Goal: Information Seeking & Learning: Learn about a topic

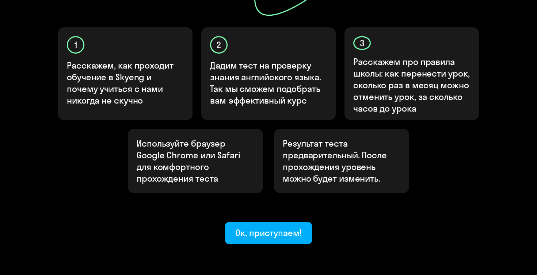
scroll to position [252, 0]
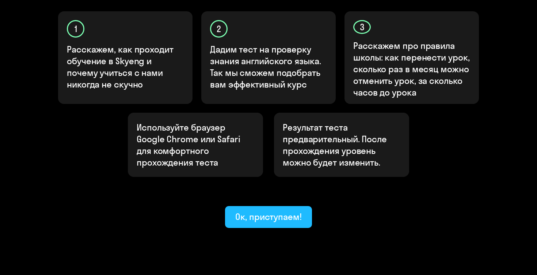
click at [272, 211] on div "Ок, приступаем!" at bounding box center [268, 217] width 66 height 12
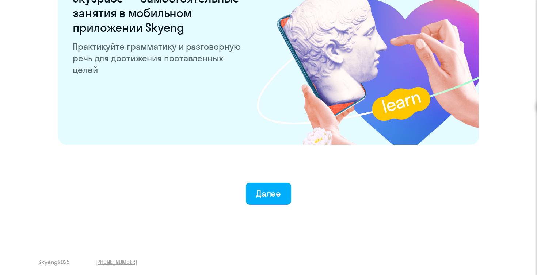
scroll to position [1417, 0]
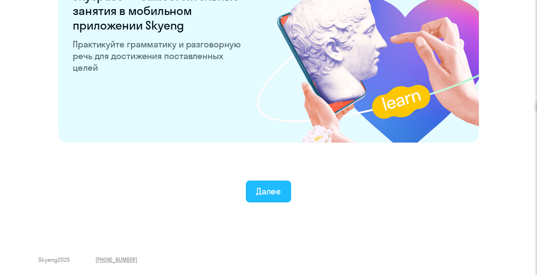
click at [279, 194] on div "Далее" at bounding box center [268, 191] width 25 height 12
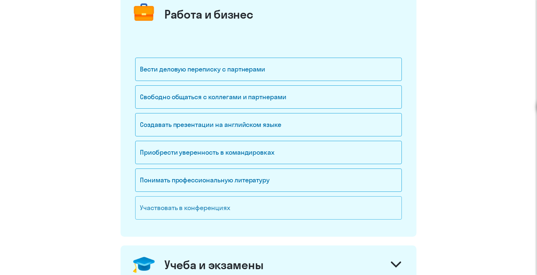
scroll to position [97, 0]
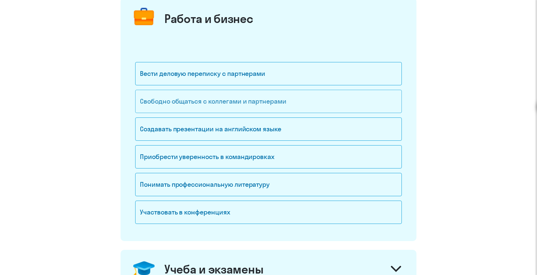
click at [264, 100] on div "Свободно общаться с коллегами и партнерами" at bounding box center [268, 101] width 266 height 23
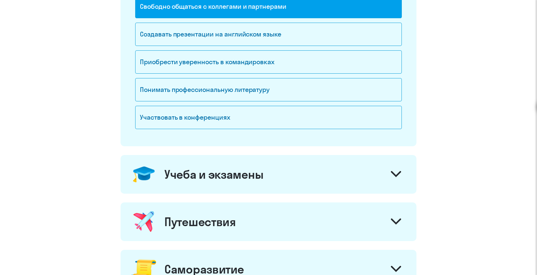
click at [286, 171] on div "Учеба и экзамены" at bounding box center [268, 174] width 296 height 39
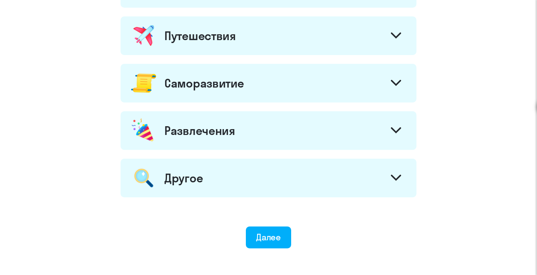
scroll to position [502, 0]
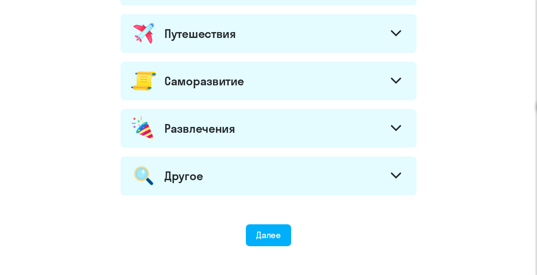
click at [292, 73] on div "Саморазвитие" at bounding box center [268, 81] width 296 height 39
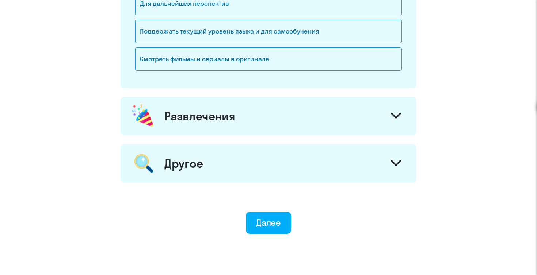
click at [272, 116] on div "Развлечения" at bounding box center [268, 116] width 296 height 39
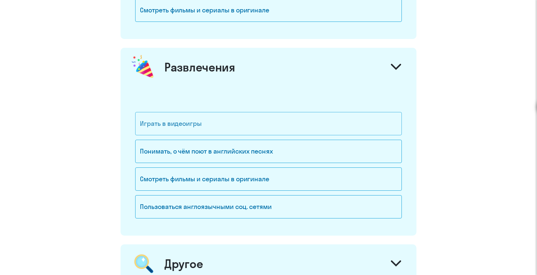
scroll to position [784, 0]
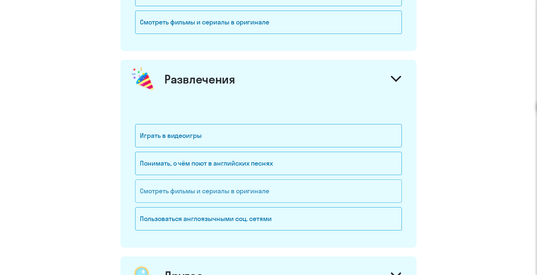
click at [258, 185] on div "Смотреть фильмы и сериалы в оригинале" at bounding box center [268, 191] width 266 height 23
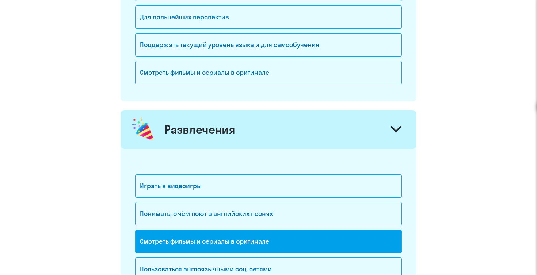
scroll to position [733, 0]
click at [251, 207] on div "Понимать, о чём поют в английских песнях" at bounding box center [268, 214] width 266 height 23
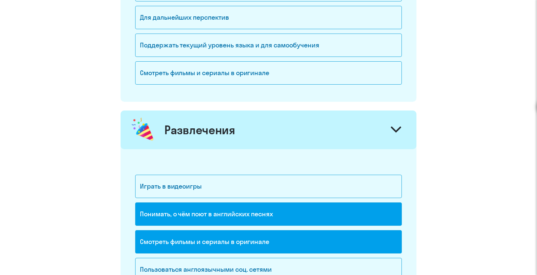
click at [296, 137] on div "Развлечения" at bounding box center [268, 130] width 296 height 39
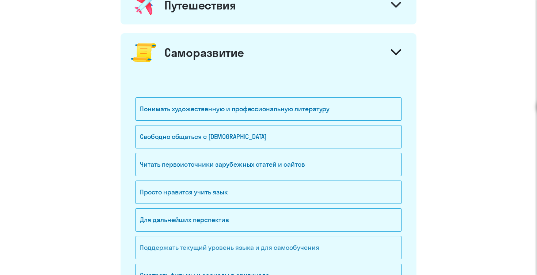
scroll to position [596, 0]
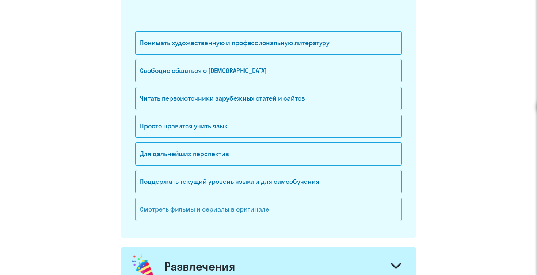
click at [231, 211] on div "Смотреть фильмы и сериалы в оригинале" at bounding box center [268, 209] width 266 height 23
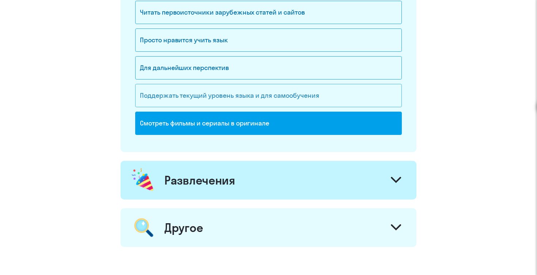
click at [252, 187] on div "Развлечения" at bounding box center [268, 180] width 296 height 39
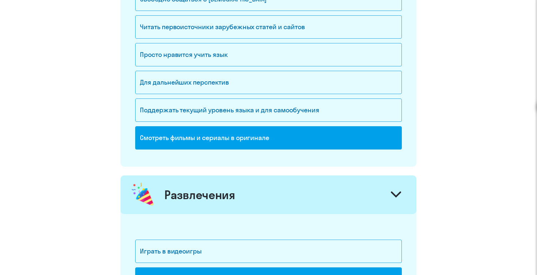
click at [257, 183] on div "Развлечения" at bounding box center [268, 195] width 296 height 39
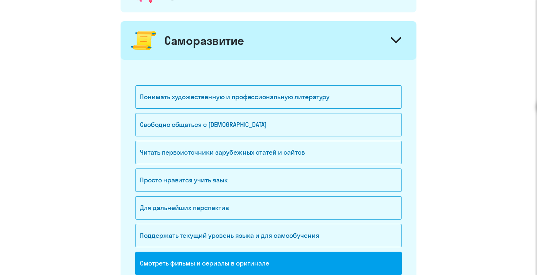
scroll to position [541, 0]
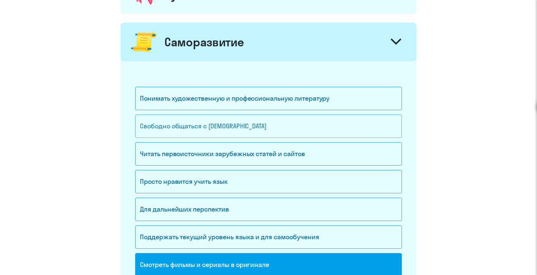
click at [280, 121] on div "Свободно общаться с [DEMOGRAPHIC_DATA]" at bounding box center [268, 126] width 266 height 23
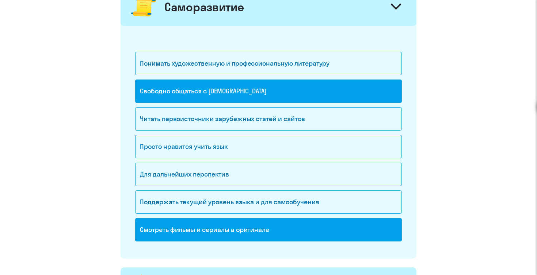
scroll to position [585, 0]
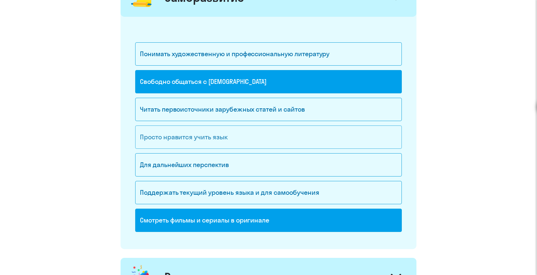
click at [238, 134] on div "Просто нравится учить язык" at bounding box center [268, 137] width 266 height 23
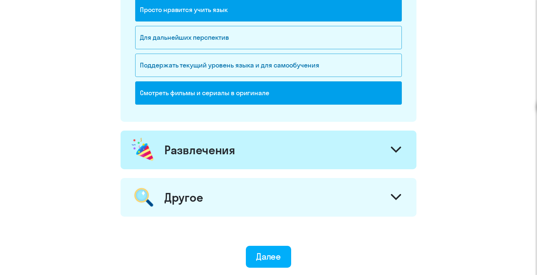
click at [228, 196] on div "Другое" at bounding box center [268, 197] width 296 height 39
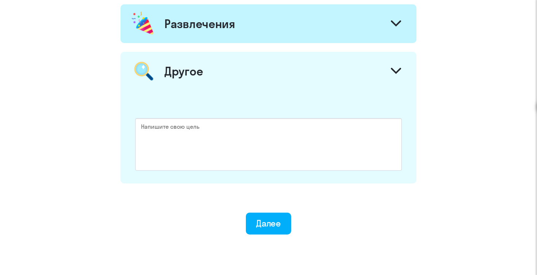
scroll to position [820, 0]
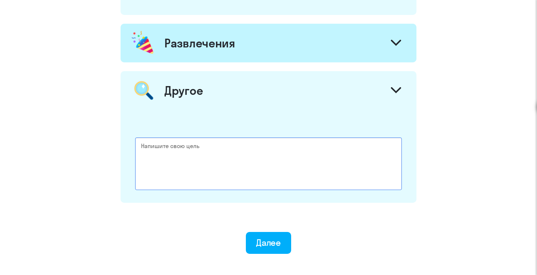
click at [214, 145] on textarea at bounding box center [268, 164] width 266 height 53
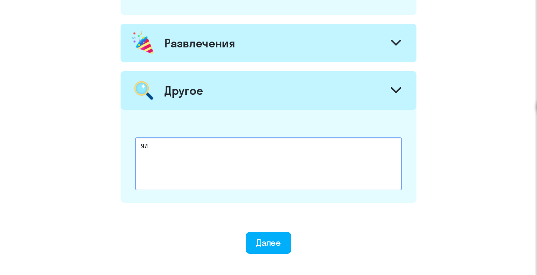
type textarea "[PERSON_NAME]"
click at [142, 146] on textarea "ЯIT рекрутер," at bounding box center [268, 164] width 266 height 53
click at [144, 148] on textarea "ЯIT рекрутер," at bounding box center [268, 164] width 266 height 53
click at [179, 149] on textarea "Я IT рекрутер," at bounding box center [268, 164] width 266 height 53
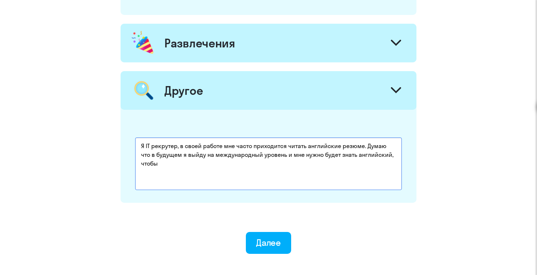
type textarea "Я IT рекрутер, в своей работе мне часто приходится читать английские резюме. Ду…"
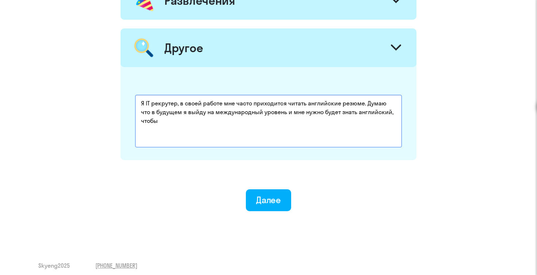
scroll to position [868, 0]
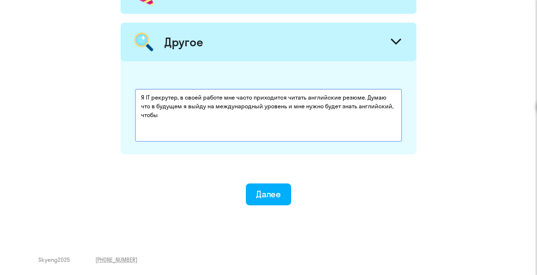
drag, startPoint x: 192, startPoint y: 115, endPoint x: 141, endPoint y: 90, distance: 57.0
click at [141, 90] on textarea "Я IT рекрутер, в своей работе мне часто приходится читать английские резюме. Ду…" at bounding box center [268, 115] width 266 height 53
click at [181, 114] on textarea "Я IT рекрутер, в своей работе мне часто приходится читать английские резюме. Ду…" at bounding box center [268, 115] width 266 height 53
click at [180, 124] on textarea "Я IT рекрутер, в своей работе мне часто приходится читать английские резюме. Ду…" at bounding box center [268, 115] width 266 height 53
click at [170, 116] on textarea "Я IT рекрутер, в своей работе мне часто приходится читать английские резюме. Ду…" at bounding box center [268, 115] width 266 height 53
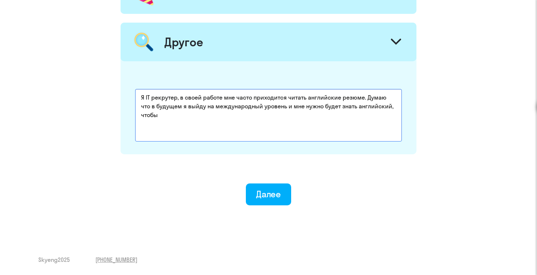
drag, startPoint x: 170, startPoint y: 116, endPoint x: 131, endPoint y: 95, distance: 44.7
click at [131, 95] on div "Я IT рекрутер, в своей работе мне часто приходится читать английские резюме. Ду…" at bounding box center [268, 107] width 296 height 93
click at [159, 110] on textarea "Я IT рекрутер, в своей работе мне часто приходится читать английские резюме. Ду…" at bounding box center [268, 115] width 266 height 53
drag, startPoint x: 168, startPoint y: 113, endPoint x: 135, endPoint y: 93, distance: 38.3
click at [135, 94] on textarea "Я IT рекрутер, в своей работе мне часто приходится читать английские резюме. Ду…" at bounding box center [268, 115] width 266 height 53
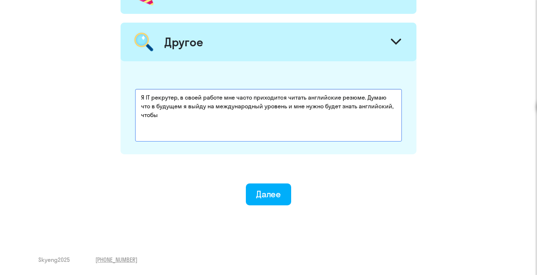
click at [155, 106] on textarea "Я IT рекрутер, в своей работе мне часто приходится читать английские резюме. Ду…" at bounding box center [268, 115] width 266 height 53
click at [162, 112] on textarea "Я IT рекрутер, в своей работе мне часто приходится читать английские резюме. Ду…" at bounding box center [268, 115] width 266 height 53
drag, startPoint x: 162, startPoint y: 112, endPoint x: 127, endPoint y: 90, distance: 41.0
click at [127, 90] on div "Я IT рекрутер, в своей работе мне часто приходится читать английские резюме. Ду…" at bounding box center [268, 107] width 296 height 93
click at [158, 105] on textarea "Я IT рекрутер, в своей работе мне часто приходится читать английские резюме. Ду…" at bounding box center [268, 115] width 266 height 53
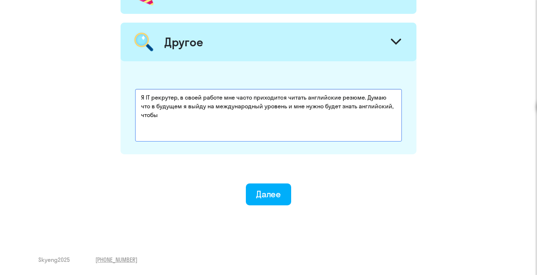
drag, startPoint x: 162, startPoint y: 117, endPoint x: 117, endPoint y: 72, distance: 64.0
click at [154, 105] on textarea "Я IT рекрутер, в своей работе мне часто приходится читать английские резюме. Ду…" at bounding box center [268, 115] width 266 height 53
drag, startPoint x: 163, startPoint y: 119, endPoint x: 128, endPoint y: 75, distance: 55.6
click at [128, 75] on div "Я IT рекрутер, в своей работе мне часто приходится читать английские резюме. Ду…" at bounding box center [268, 107] width 296 height 93
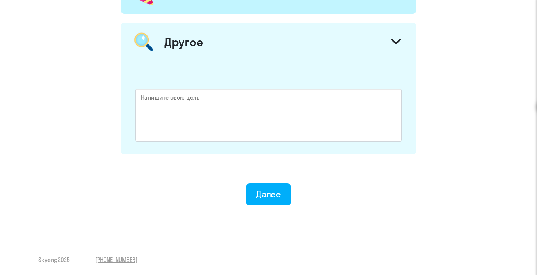
click at [347, 40] on div "Другое" at bounding box center [268, 42] width 296 height 39
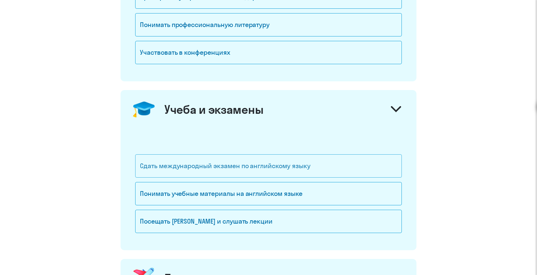
scroll to position [173, 0]
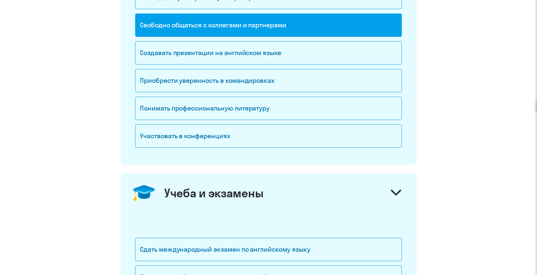
click at [323, 190] on div "Учеба и экзамены" at bounding box center [268, 193] width 296 height 39
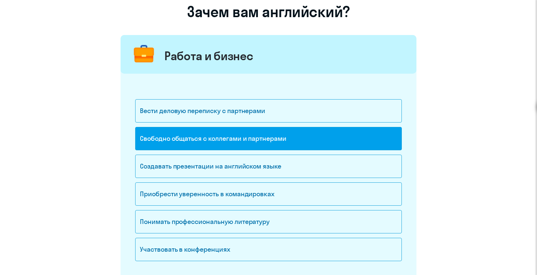
scroll to position [61, 0]
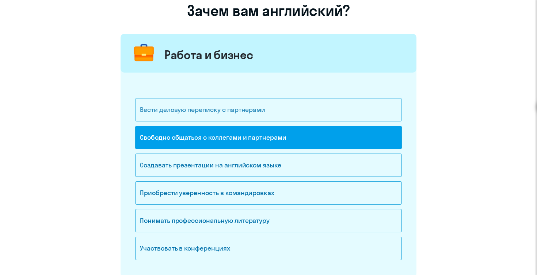
click at [292, 111] on div "Вести деловую переписку с партнерами" at bounding box center [268, 109] width 266 height 23
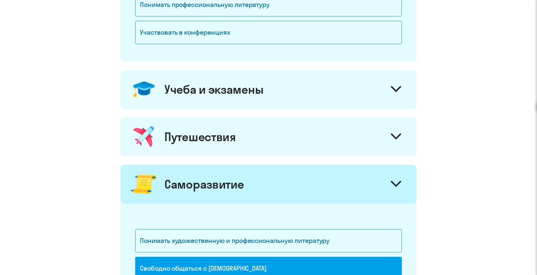
scroll to position [296, 0]
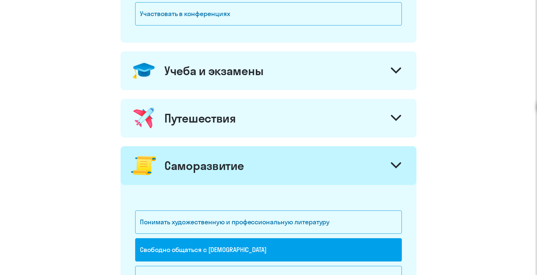
click at [288, 88] on div "Учеба и экзамены" at bounding box center [268, 70] width 296 height 39
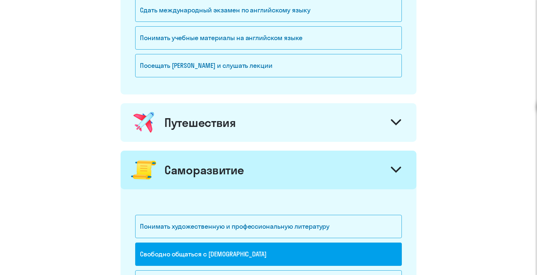
scroll to position [431, 0]
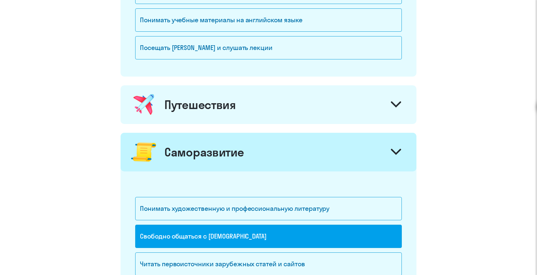
click at [288, 90] on div "Путешествия" at bounding box center [268, 104] width 296 height 39
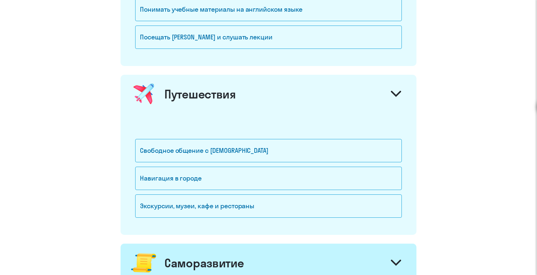
scroll to position [392, 0]
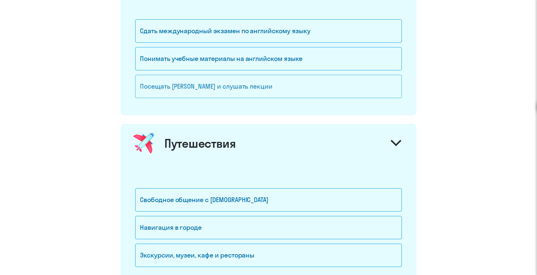
click at [268, 87] on div "Посещать [PERSON_NAME] и слушать лекции" at bounding box center [268, 86] width 266 height 23
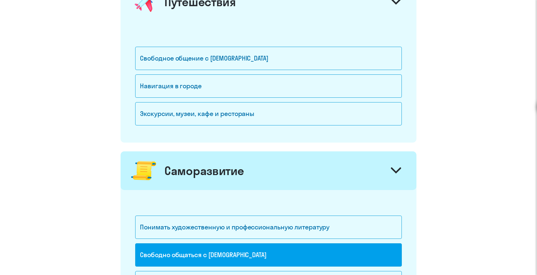
scroll to position [538, 0]
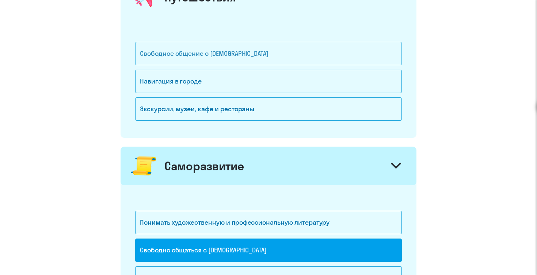
click at [256, 57] on div "Свободное общение с [DEMOGRAPHIC_DATA]" at bounding box center [268, 53] width 266 height 23
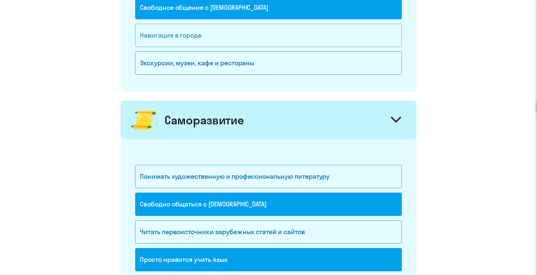
scroll to position [585, 0]
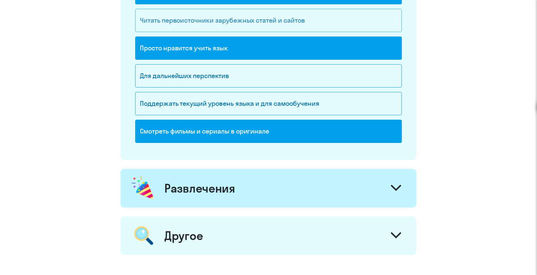
click at [231, 22] on div "Читать первоисточники зарубежных статей и сайтов" at bounding box center [268, 20] width 266 height 23
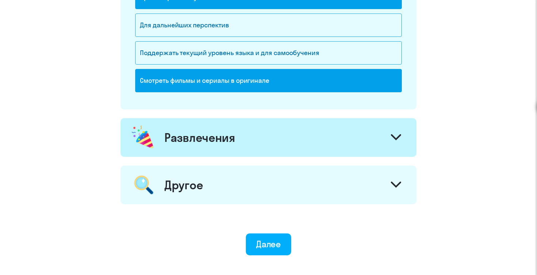
scroll to position [897, 0]
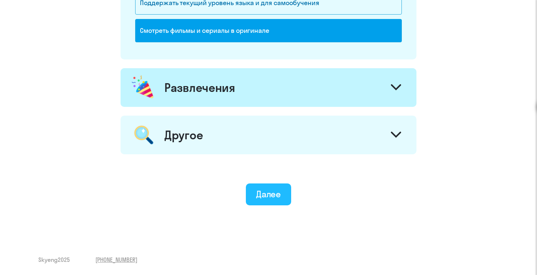
click at [264, 201] on button "Далее" at bounding box center [269, 195] width 46 height 22
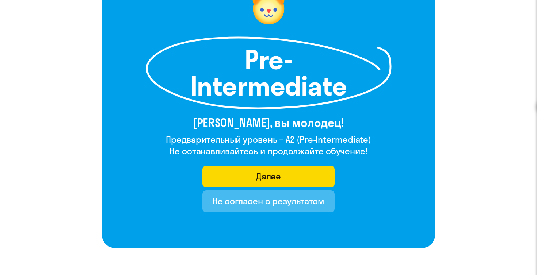
scroll to position [85, 0]
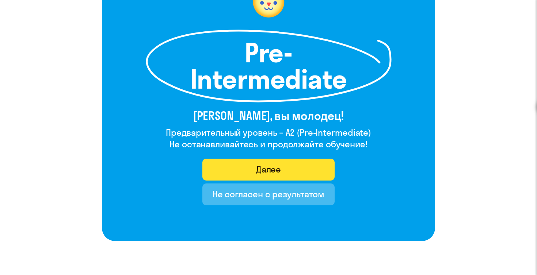
click at [256, 169] on div "Далее" at bounding box center [268, 170] width 25 height 12
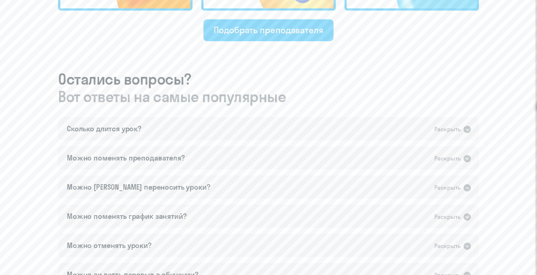
scroll to position [379, 0]
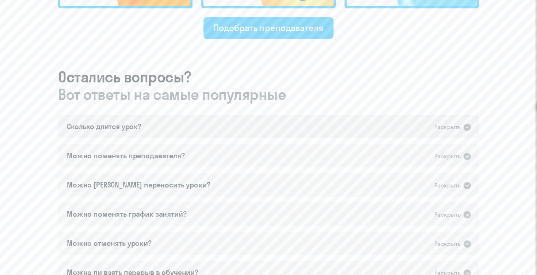
click at [300, 134] on div "Сколько длится урок? Раскрыть" at bounding box center [268, 126] width 421 height 23
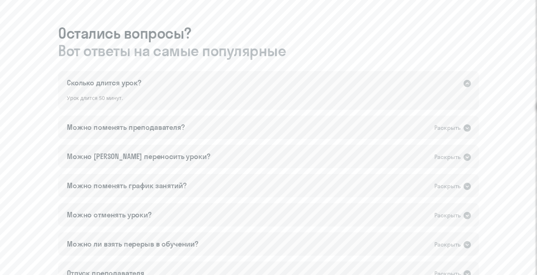
scroll to position [435, 0]
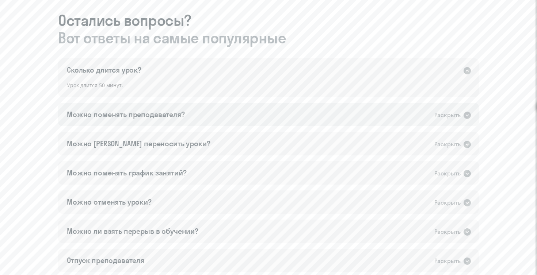
click at [215, 118] on div "Можно поменять преподавателя? Раскрыть" at bounding box center [268, 114] width 421 height 23
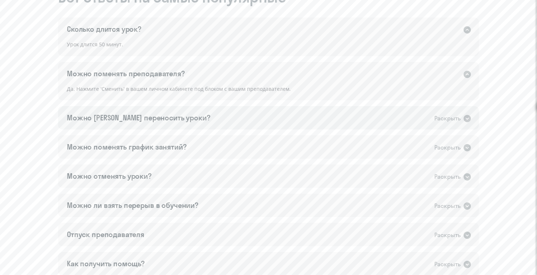
scroll to position [489, 0]
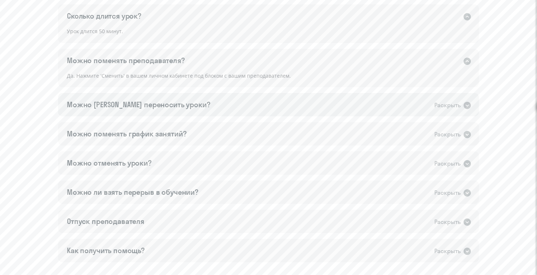
click at [211, 105] on div "Можно [PERSON_NAME] переносить уроки? Раскрыть" at bounding box center [268, 104] width 421 height 23
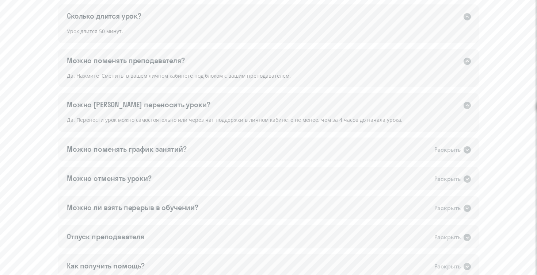
scroll to position [536, 0]
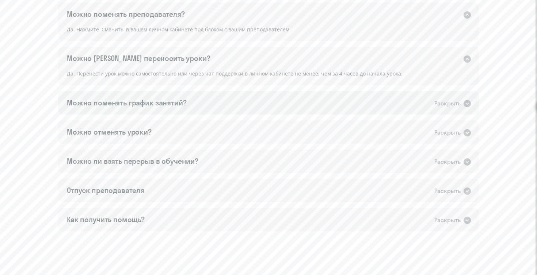
click at [199, 97] on div "Можно поменять график занятий? Раскрыть" at bounding box center [268, 102] width 421 height 23
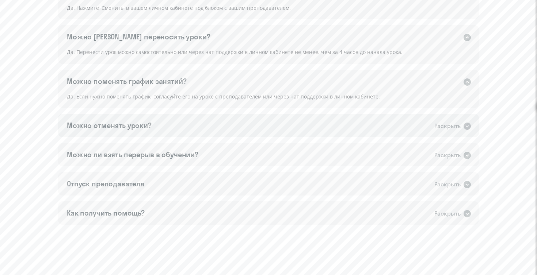
scroll to position [562, 0]
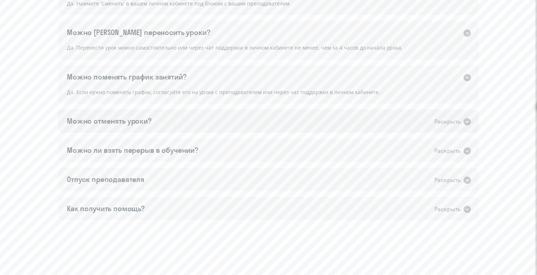
click at [183, 124] on div "Можно отменять уроки? Раскрыть" at bounding box center [268, 121] width 421 height 23
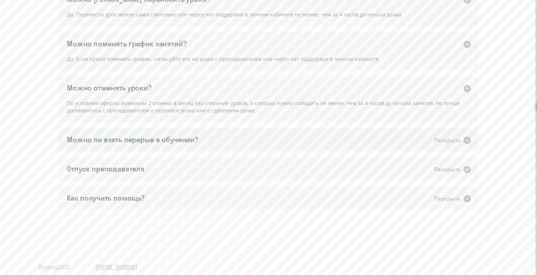
scroll to position [595, 0]
click at [196, 145] on div "Можно ли взять перерыв в обучении? Раскрыть" at bounding box center [268, 139] width 421 height 23
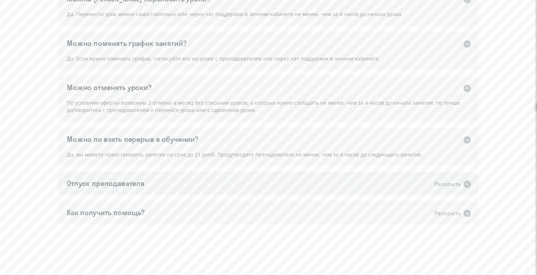
click at [199, 182] on div "Отпуск преподавателя Раскрыть" at bounding box center [268, 183] width 421 height 23
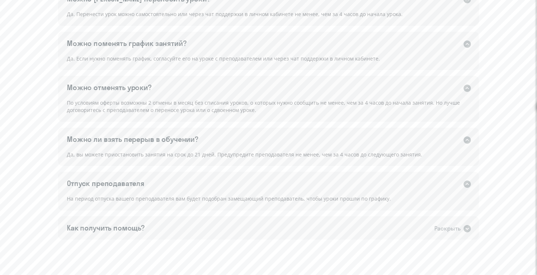
scroll to position [632, 0]
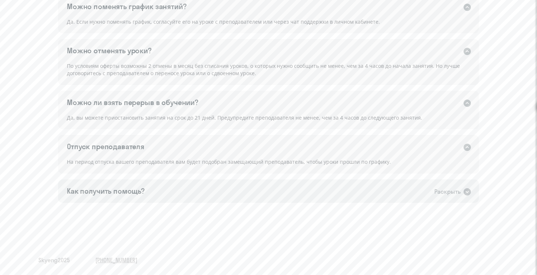
click at [172, 180] on div "Как получить помощь? Раскрыть" at bounding box center [268, 191] width 421 height 23
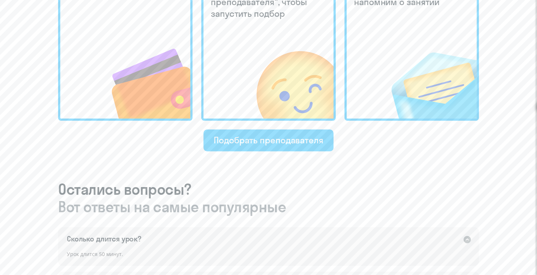
scroll to position [241, 0]
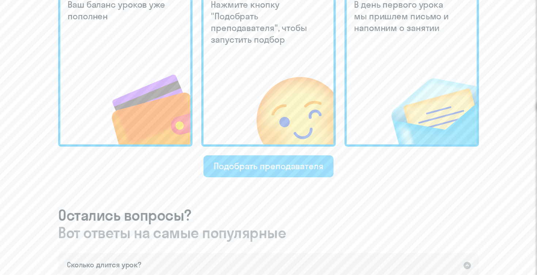
click at [265, 172] on button "Подобрать преподавателя" at bounding box center [268, 166] width 130 height 22
